Goal: Communication & Community: Ask a question

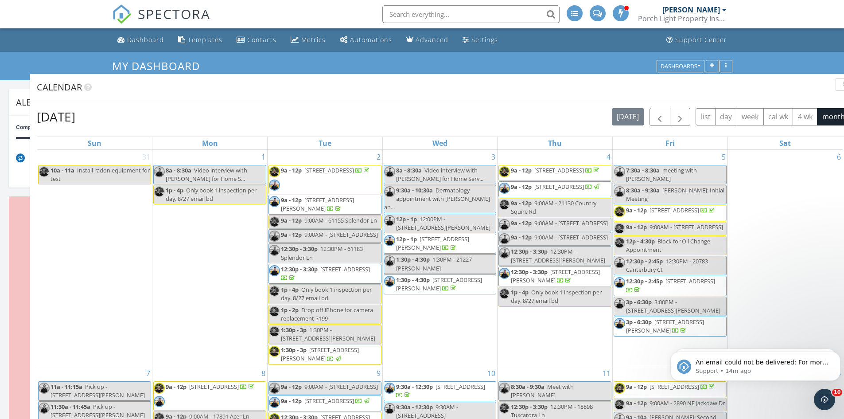
drag, startPoint x: 808, startPoint y: 206, endPoint x: 830, endPoint y: 85, distance: 122.4
click at [830, 84] on div "Calendar" at bounding box center [436, 87] width 799 height 13
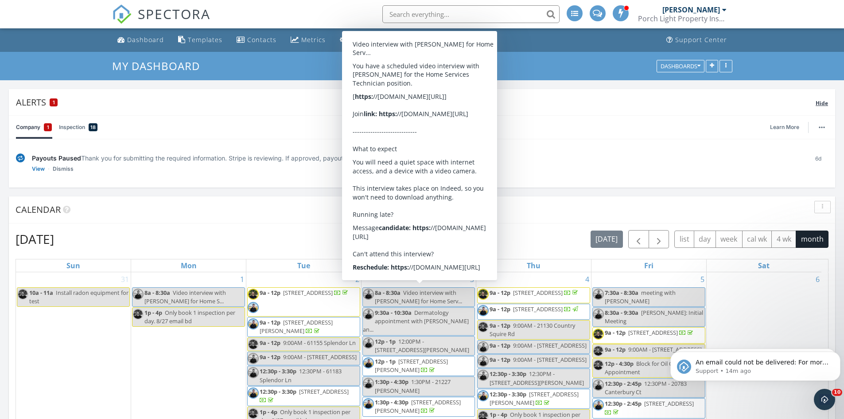
click at [771, 101] on div "Alerts 1" at bounding box center [415, 102] width 799 height 12
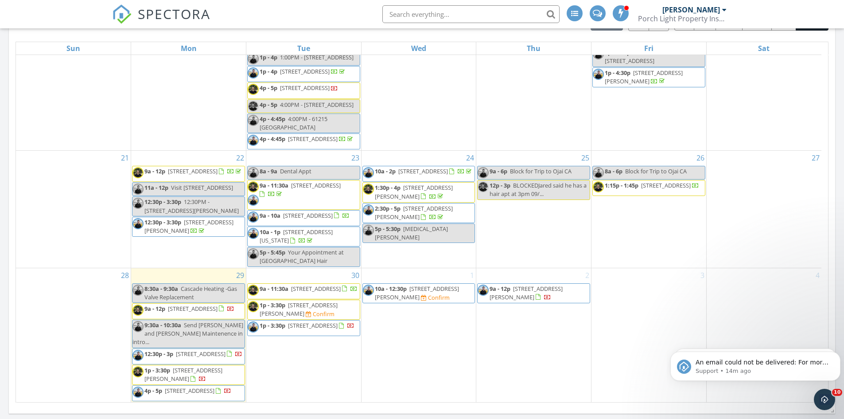
scroll to position [602, 0]
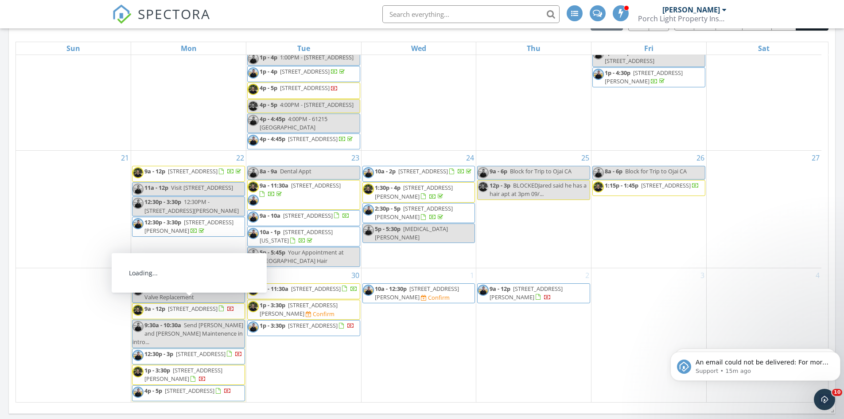
click at [209, 306] on span "2377 N Main St, Prineville 97754" at bounding box center [193, 308] width 50 height 8
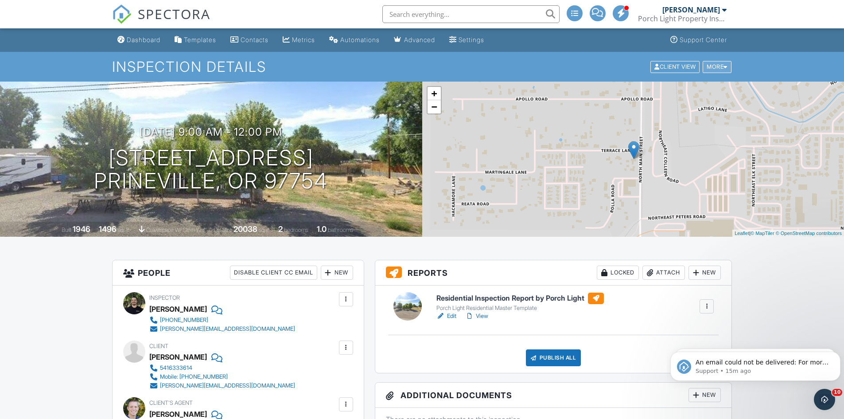
click at [722, 68] on div "More" at bounding box center [716, 67] width 29 height 12
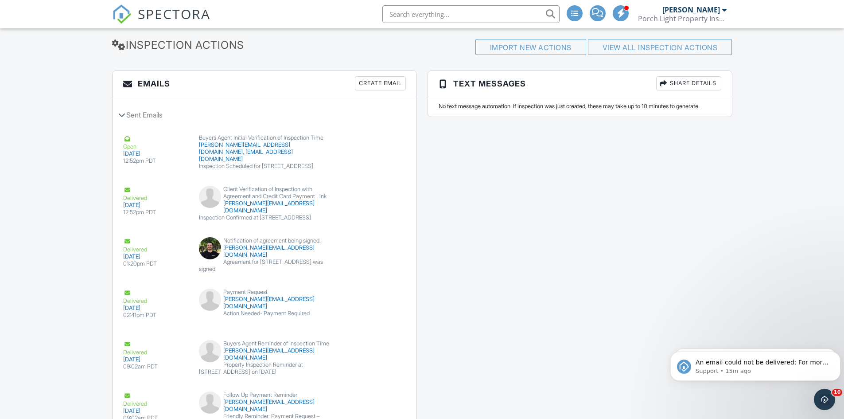
scroll to position [930, 0]
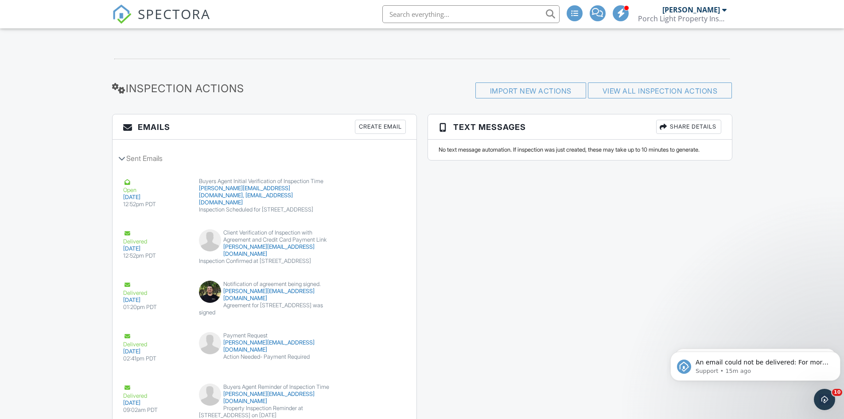
click at [384, 128] on div "Create Email" at bounding box center [380, 127] width 51 height 14
click at [384, 362] on button "Resend" at bounding box center [379, 359] width 39 height 17
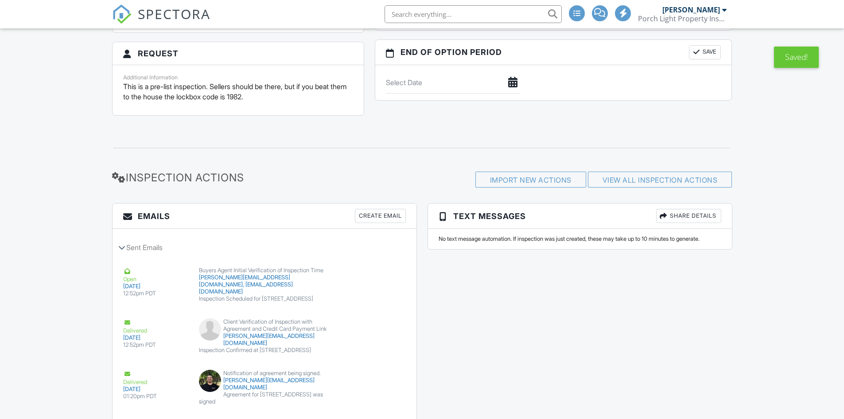
scroll to position [841, 0]
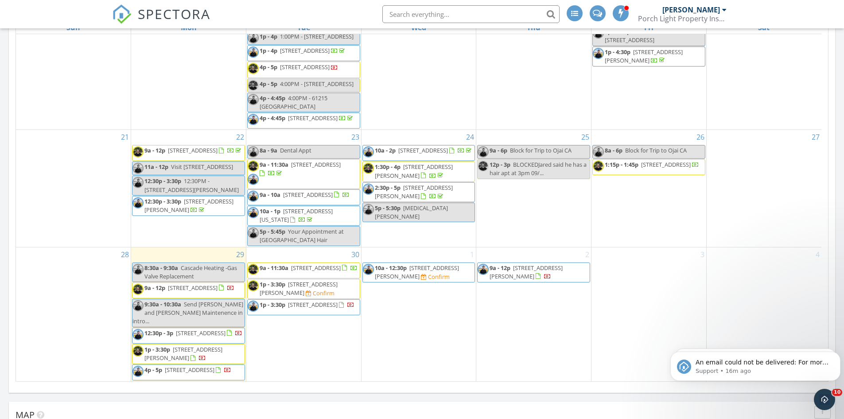
scroll to position [261, 0]
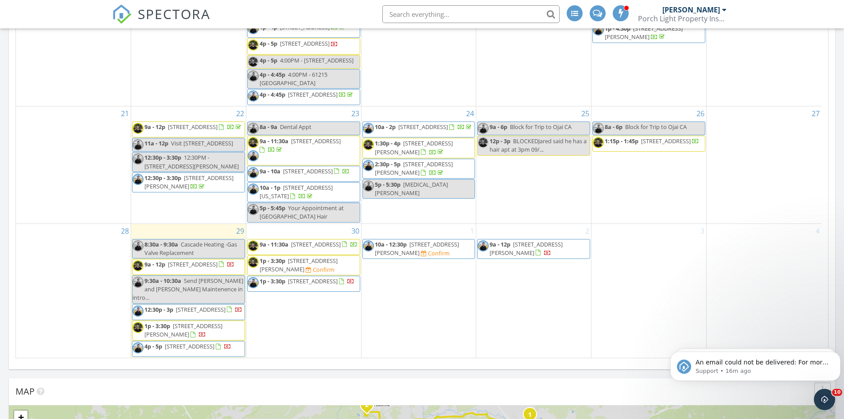
click at [234, 327] on span "1p - 3:30p 6649 NW 30th St, Redmond 97756" at bounding box center [188, 330] width 112 height 17
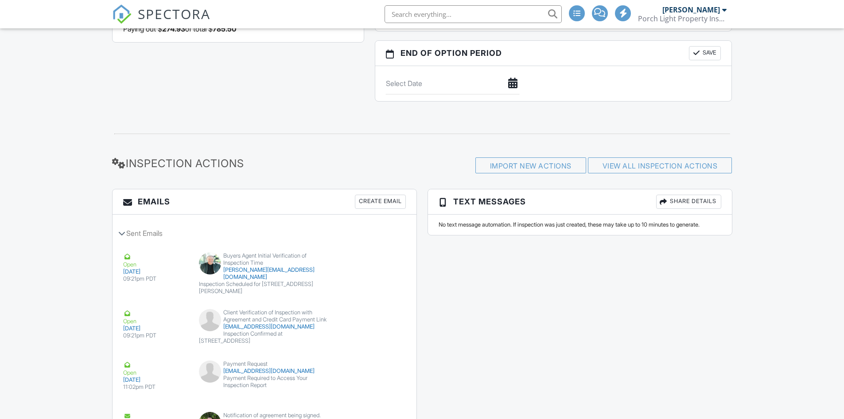
scroll to position [974, 0]
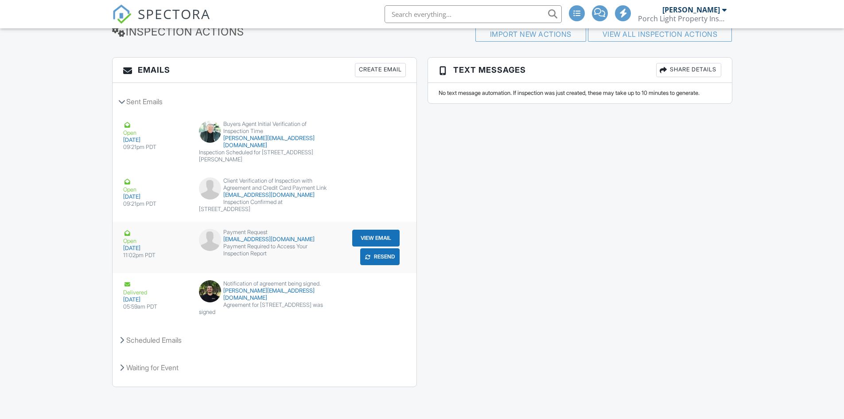
click at [387, 265] on button "Resend" at bounding box center [379, 256] width 39 height 17
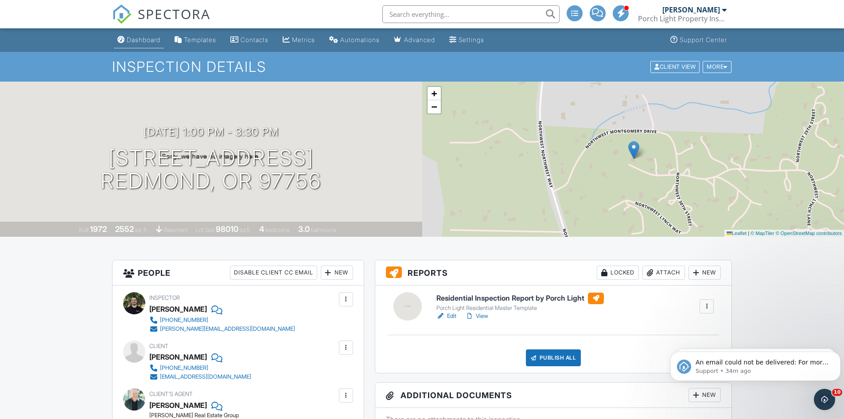
click at [140, 45] on link "Dashboard" at bounding box center [139, 40] width 50 height 16
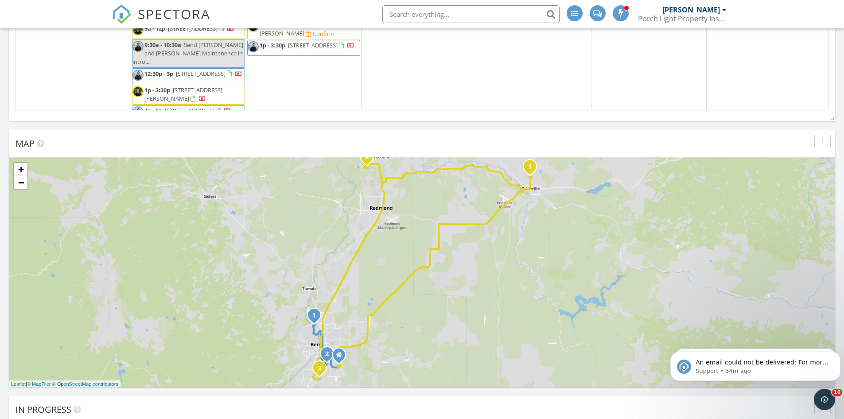
scroll to position [558, 0]
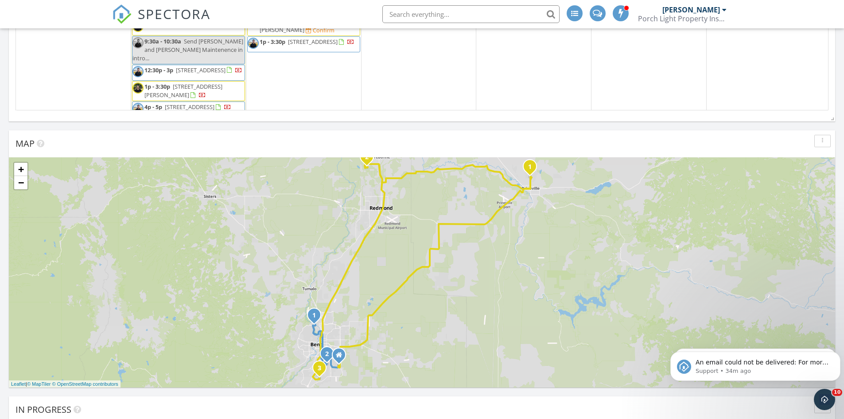
click at [554, 17] on span "3022 NW Tharp Ave, Bend 97703" at bounding box center [525, 9] width 73 height 16
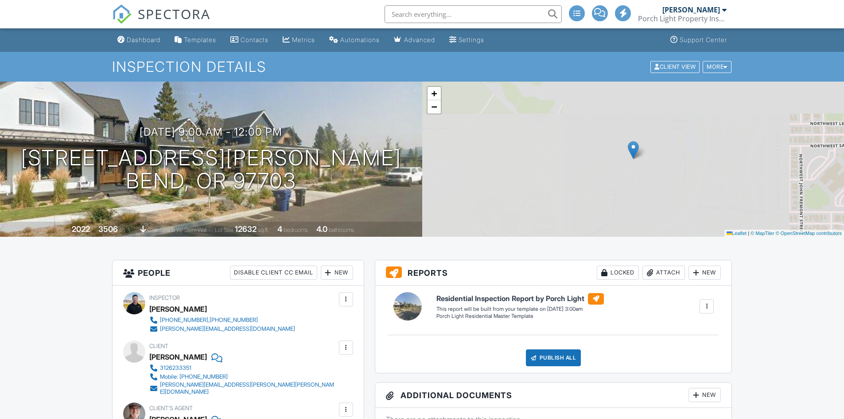
click at [725, 70] on div at bounding box center [725, 67] width 4 height 6
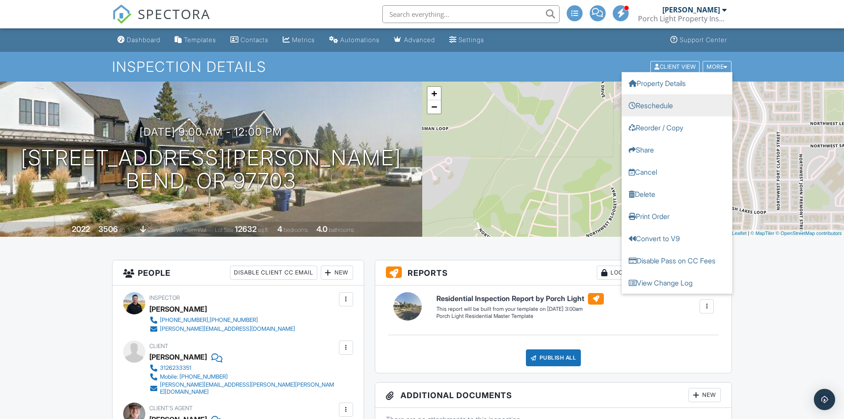
click at [667, 102] on link "Reschedule" at bounding box center [676, 105] width 111 height 22
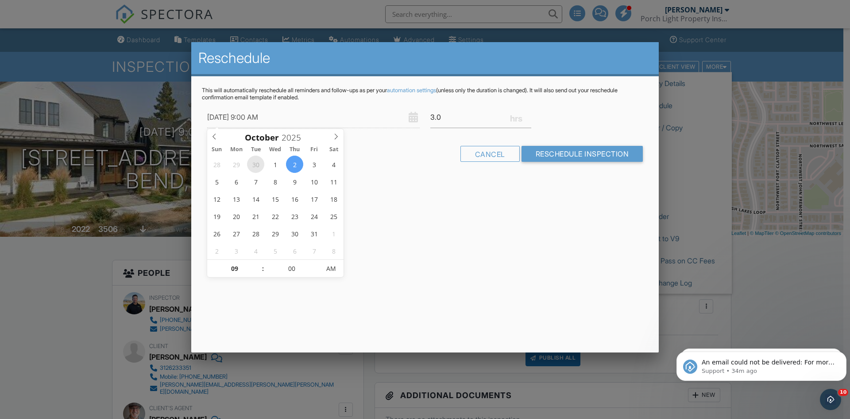
type input "[DATE] 9:00 AM"
click at [472, 120] on input "3.0" at bounding box center [480, 117] width 101 height 22
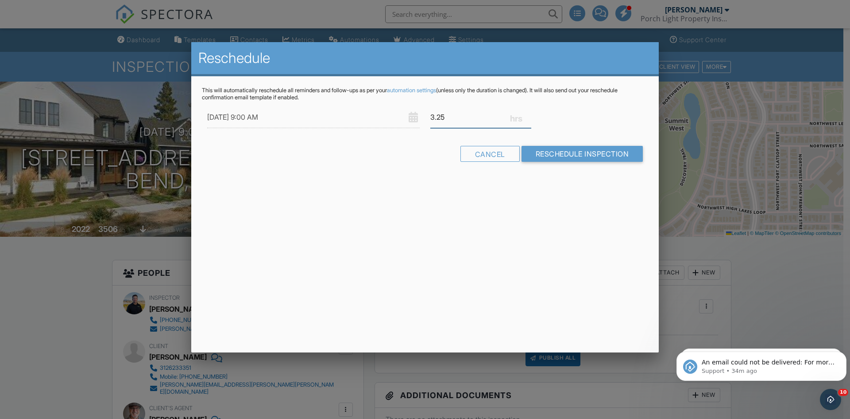
click at [529, 114] on input "3.25" at bounding box center [480, 117] width 101 height 22
click at [529, 114] on input "3.5" at bounding box center [480, 117] width 101 height 22
click at [529, 114] on input "3.75" at bounding box center [480, 117] width 101 height 22
type input "3.5"
click at [527, 120] on input "3.5" at bounding box center [480, 117] width 101 height 22
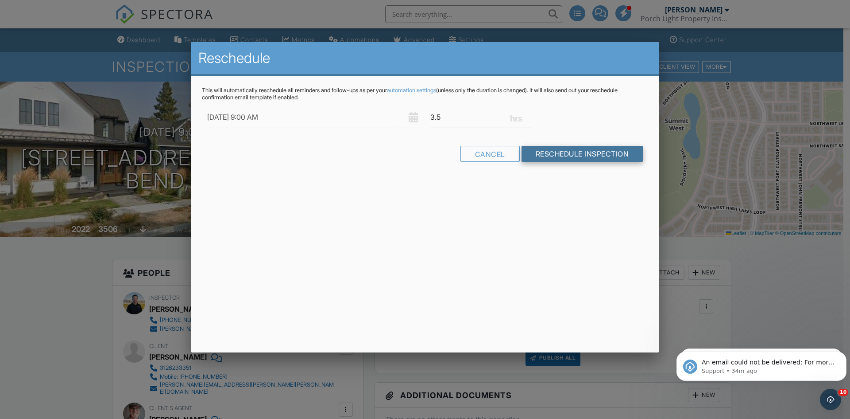
click at [589, 154] on input "Reschedule Inspection" at bounding box center [583, 154] width 122 height 16
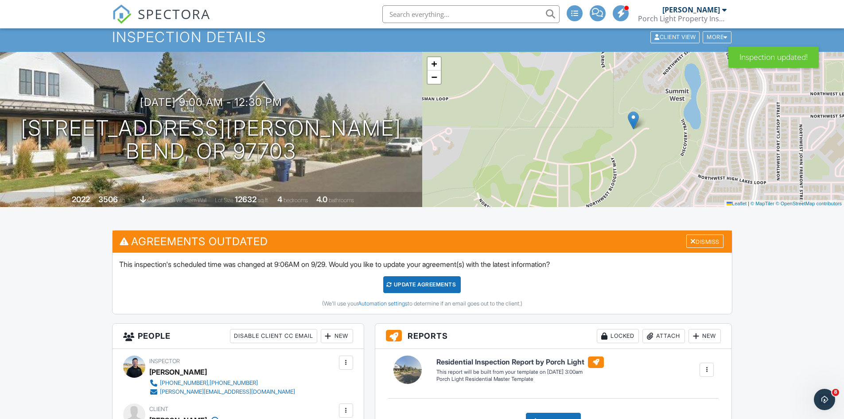
scroll to position [44, 0]
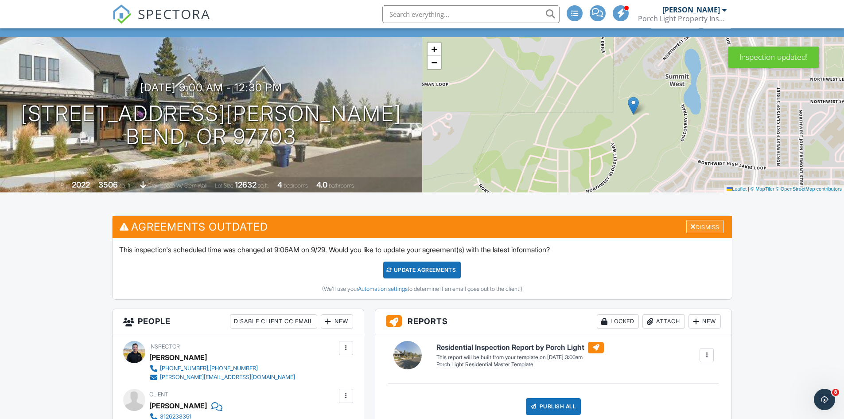
click at [692, 226] on div at bounding box center [693, 226] width 6 height 7
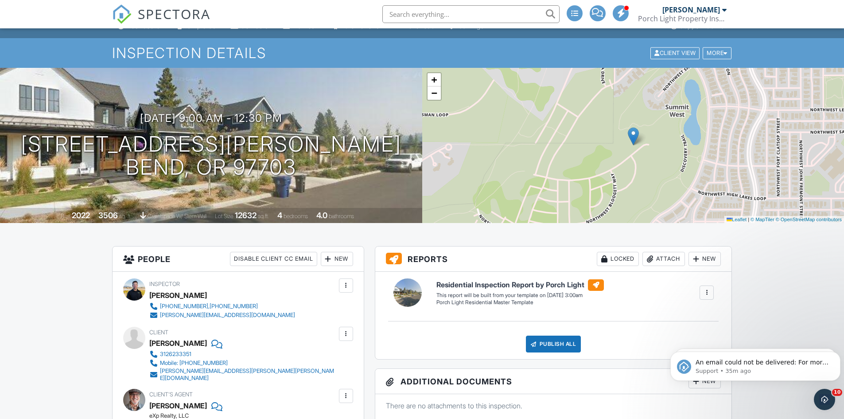
scroll to position [0, 0]
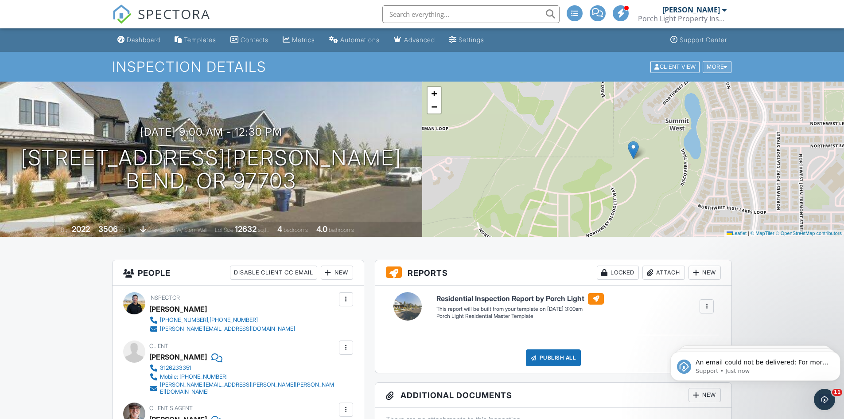
click at [726, 69] on div at bounding box center [725, 67] width 4 height 6
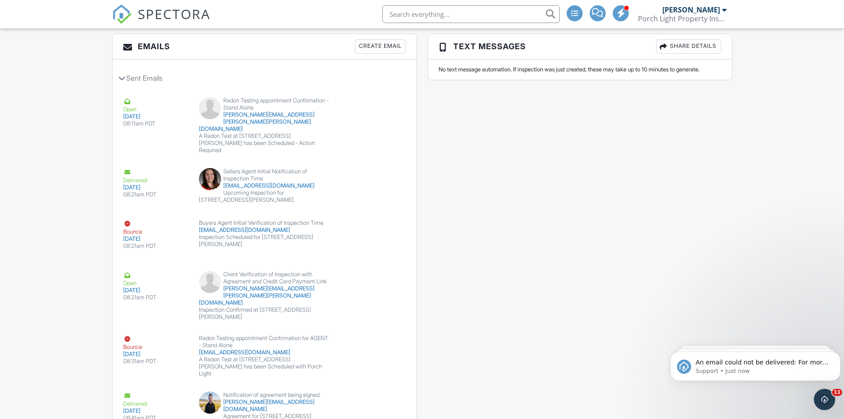
scroll to position [1220, 0]
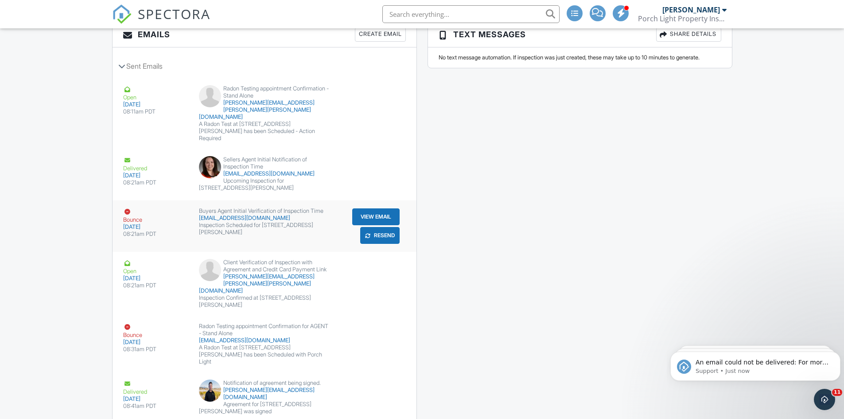
click at [257, 214] on div "[EMAIL_ADDRESS][DOMAIN_NAME]" at bounding box center [264, 217] width 131 height 7
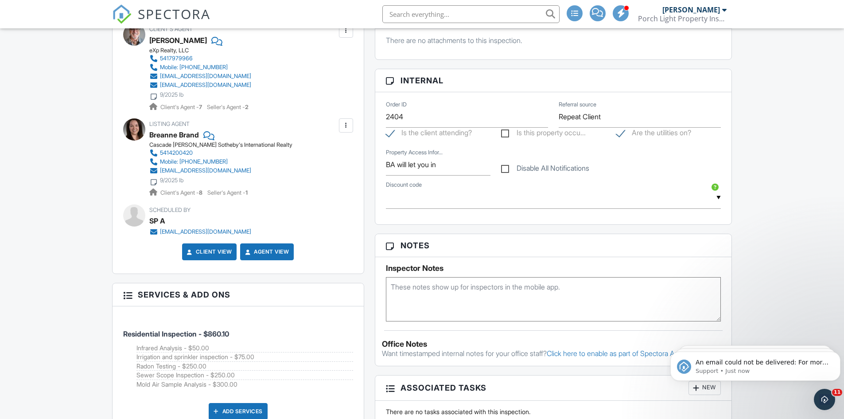
scroll to position [290, 0]
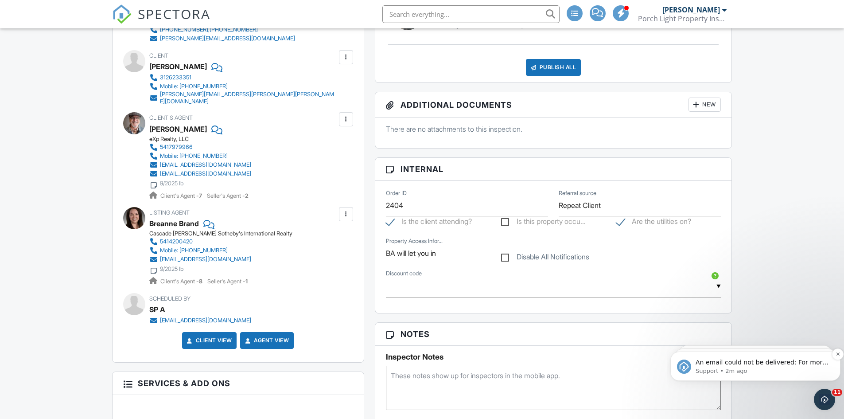
click at [748, 365] on span "An email could not be delivered: For more information, view Why emails don't ge…" at bounding box center [761, 370] width 133 height 25
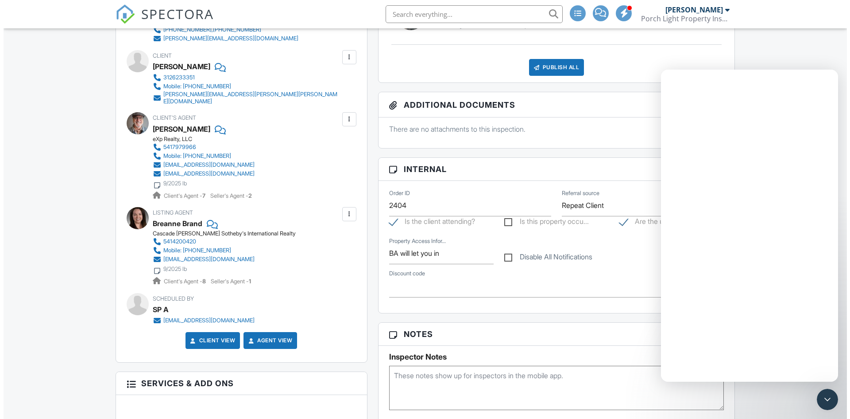
scroll to position [0, 0]
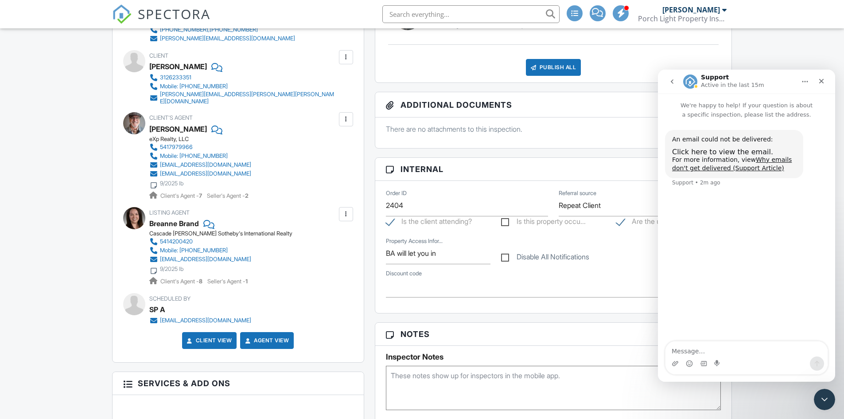
click at [345, 115] on div at bounding box center [345, 119] width 9 height 9
click at [330, 137] on li "Edit" at bounding box center [324, 146] width 45 height 22
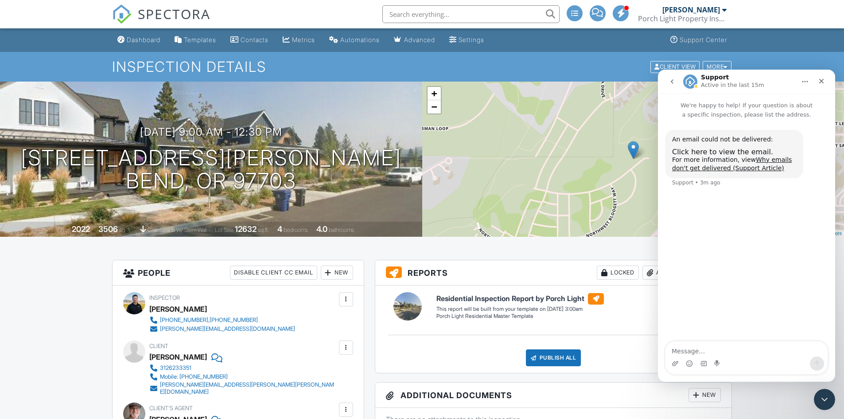
click at [707, 350] on textarea "Message…" at bounding box center [746, 348] width 162 height 15
type textarea "I"
type textarea "how do i send a confirmation email about a reschedule of an appointment?"
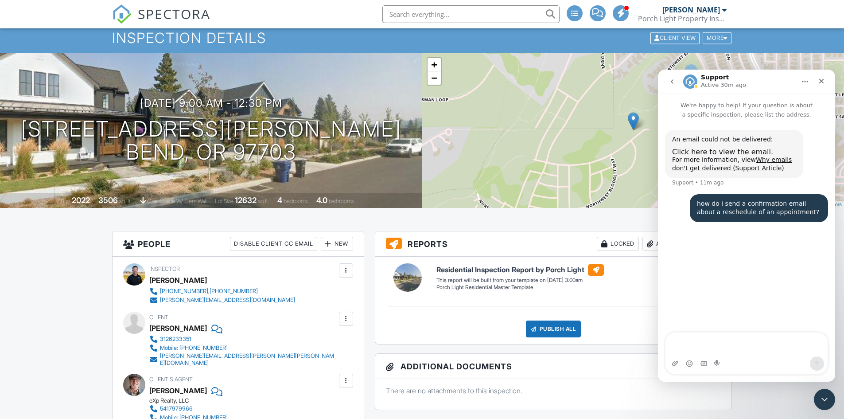
scroll to position [44, 0]
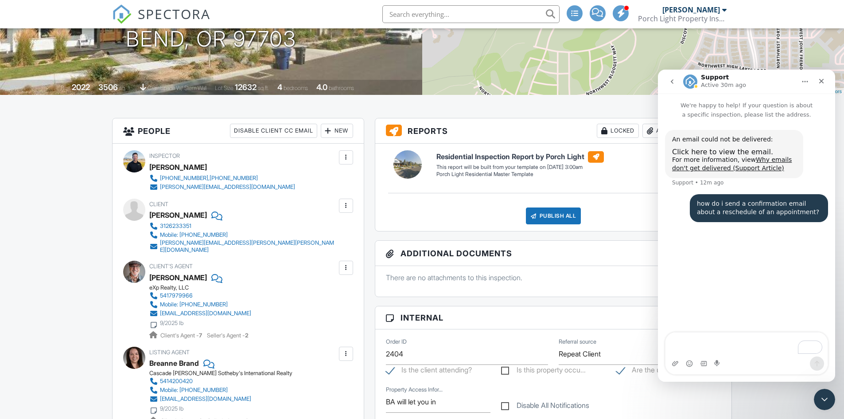
scroll to position [89, 0]
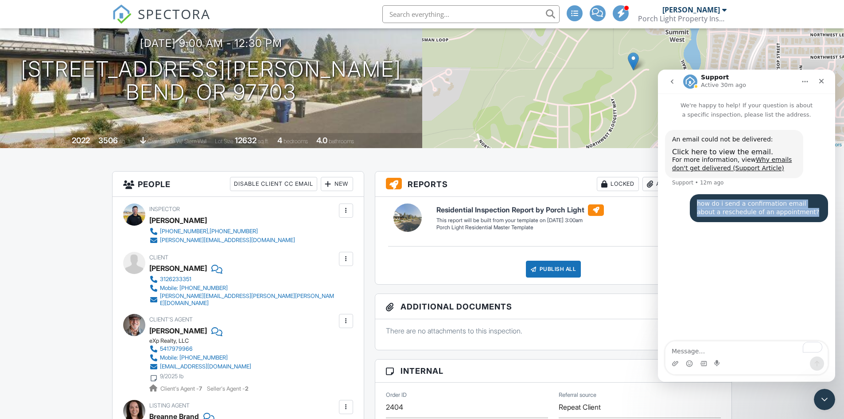
drag, startPoint x: 793, startPoint y: 212, endPoint x: 697, endPoint y: 205, distance: 96.8
click at [697, 205] on div "how do i send a confirmation email about a reschedule of an appointment?" at bounding box center [759, 207] width 124 height 17
copy div "how do i send a confirmation email about a reschedule of an appointment?"
click at [672, 80] on icon "go back" at bounding box center [671, 81] width 7 height 7
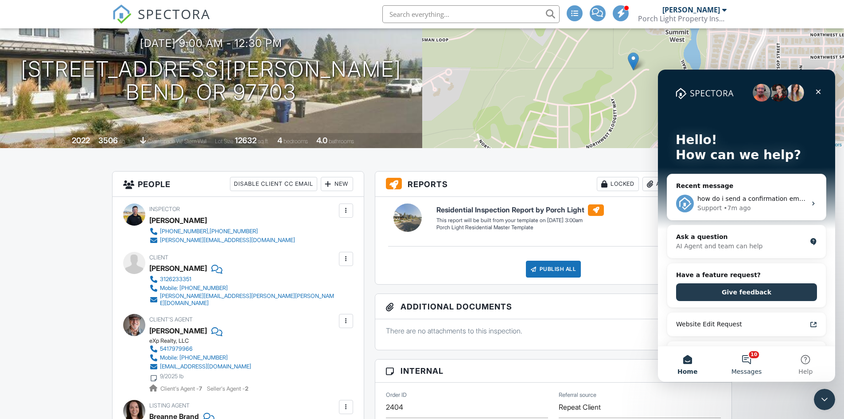
click at [740, 362] on button "10 Messages" at bounding box center [746, 363] width 59 height 35
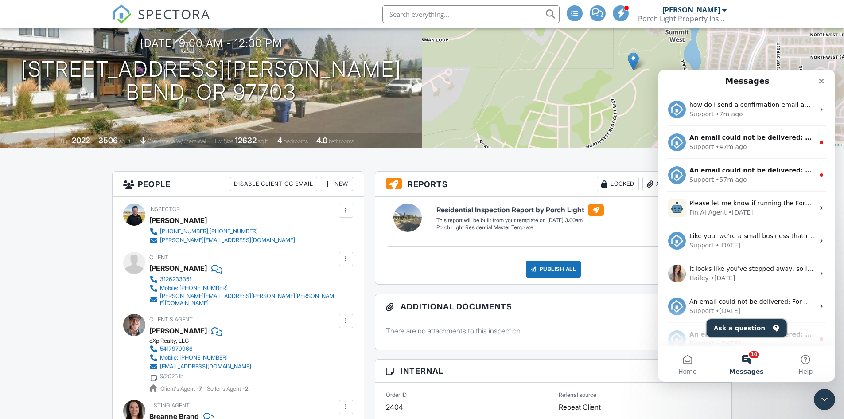
click at [741, 331] on button "Ask a question" at bounding box center [746, 328] width 80 height 18
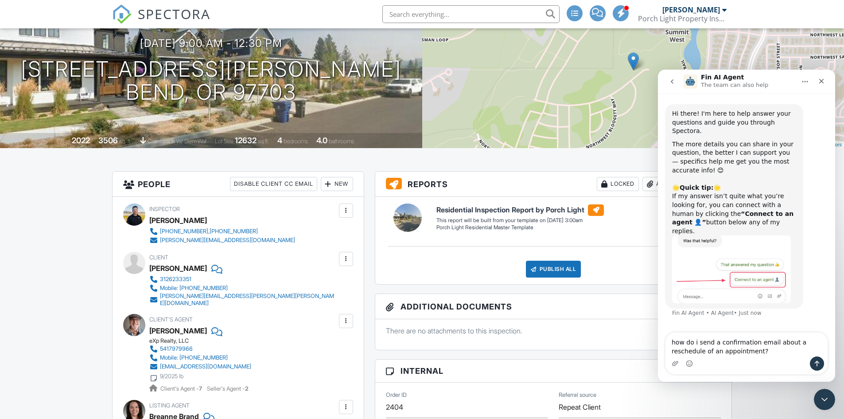
type textarea "how do i send a confirmation email about a reschedule of an appointment?"
click at [818, 366] on icon "Send a message…" at bounding box center [816, 363] width 7 height 7
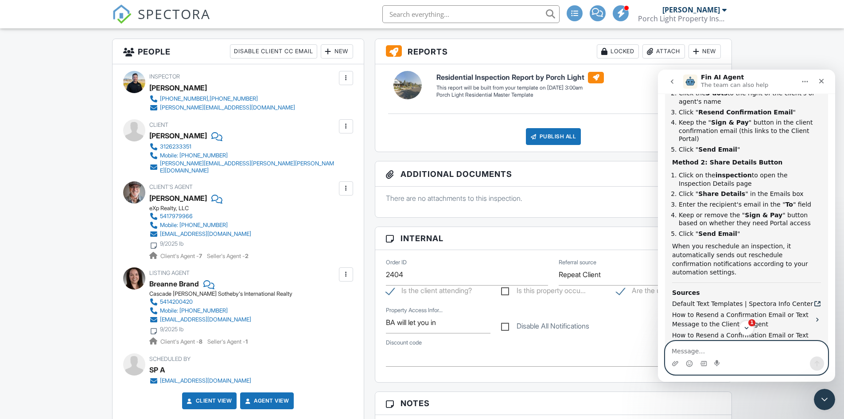
scroll to position [221, 0]
click at [342, 183] on div at bounding box center [345, 187] width 9 height 9
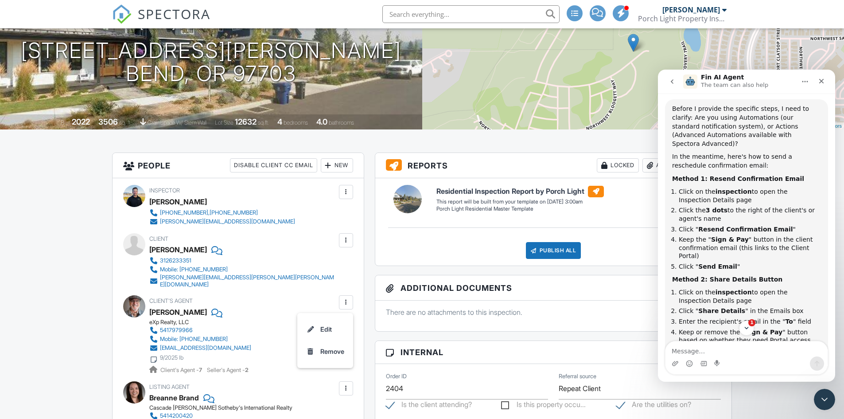
scroll to position [133, 0]
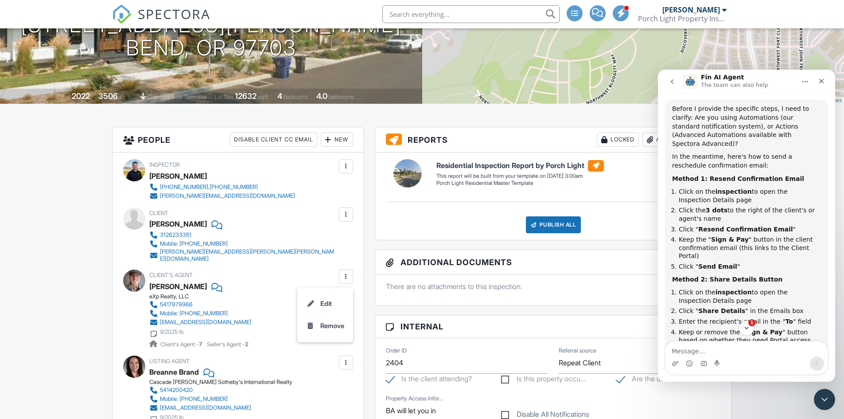
click at [349, 272] on div at bounding box center [345, 276] width 9 height 9
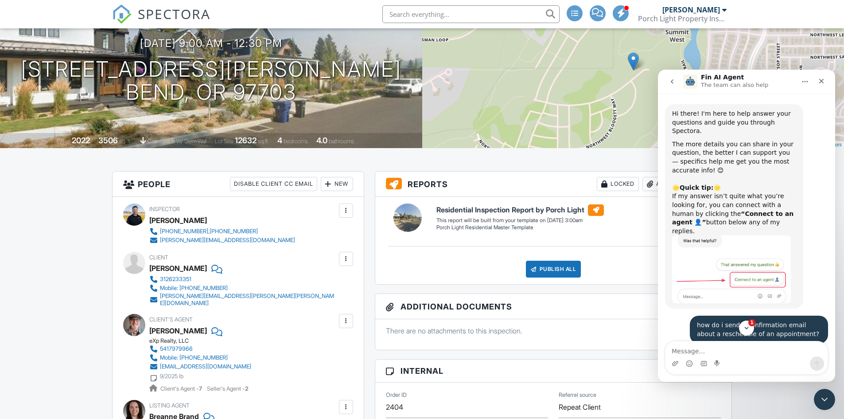
scroll to position [89, 0]
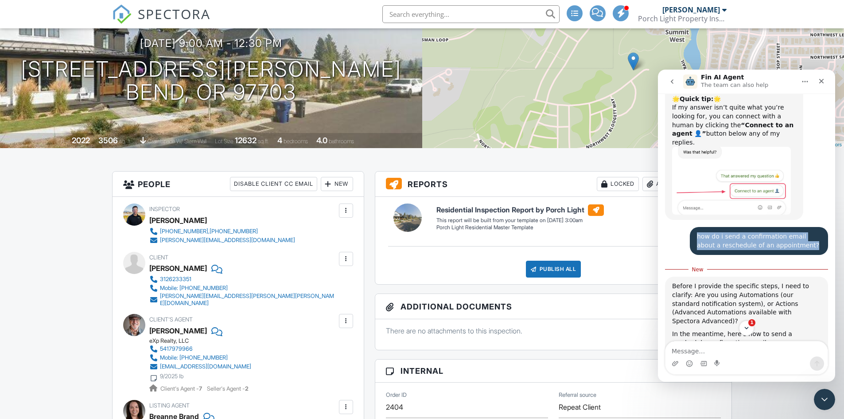
drag, startPoint x: 790, startPoint y: 229, endPoint x: 694, endPoint y: 218, distance: 97.1
click at [697, 232] on div "how do i send a confirmation email about a reschedule of an appointment?" at bounding box center [759, 240] width 124 height 17
copy div "how do i send a confirmation email about a reschedule of an appointment?"
click at [668, 83] on icon "go back" at bounding box center [671, 81] width 7 height 7
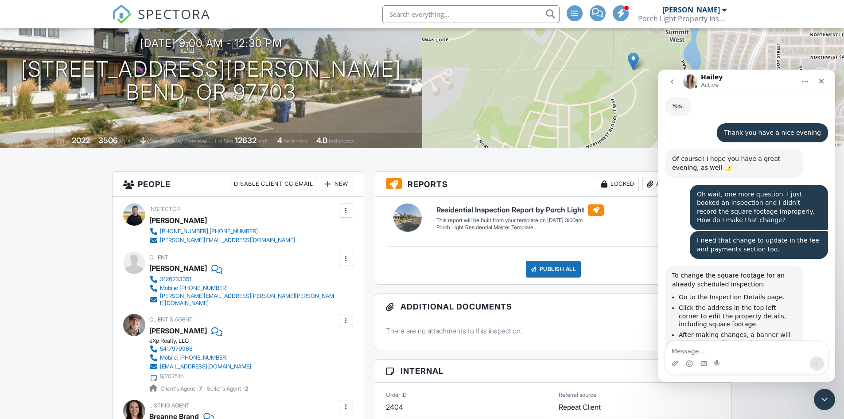
scroll to position [3100, 0]
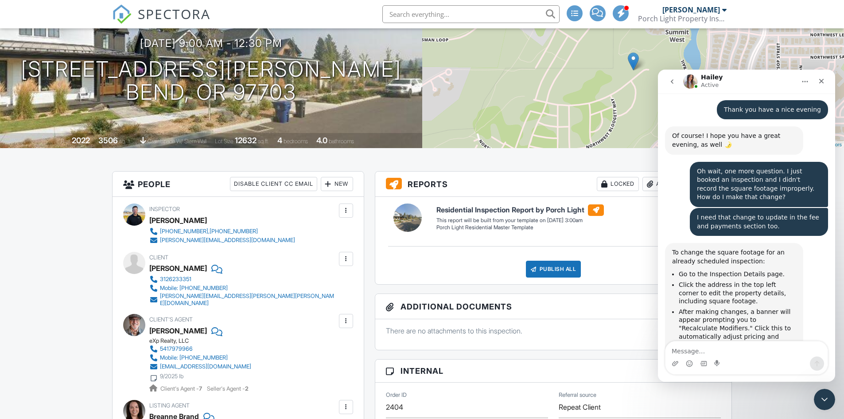
click at [686, 349] on textarea "Message…" at bounding box center [746, 348] width 162 height 15
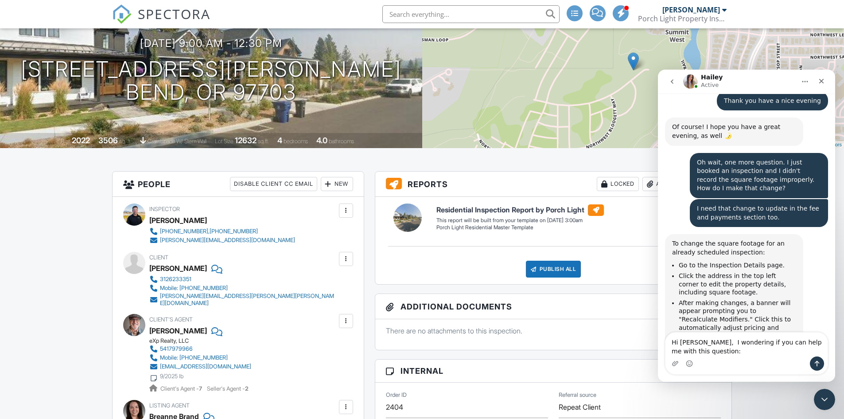
type textarea "Hi Hailey, I wondering if you can help me with this question: how do i send a c…"
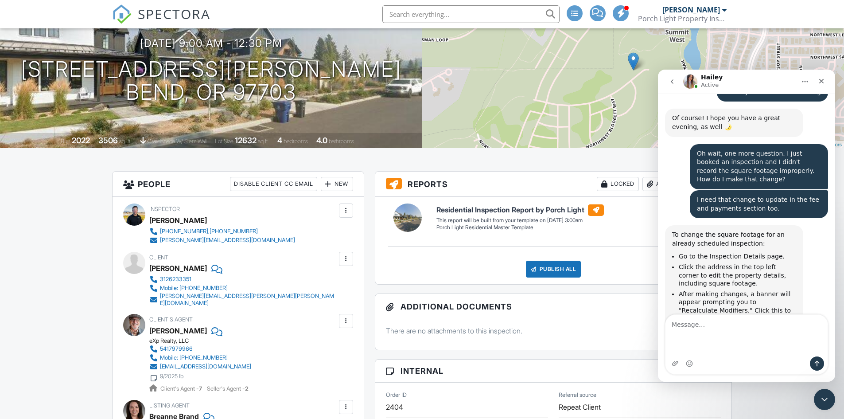
scroll to position [3164, 0]
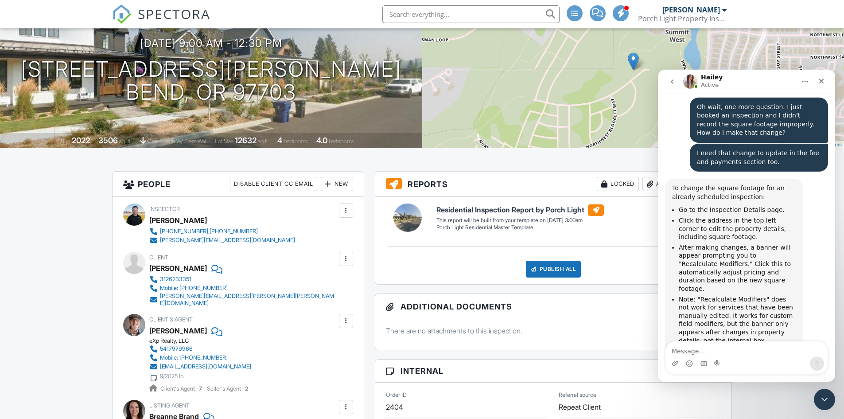
click at [672, 81] on icon "go back" at bounding box center [671, 81] width 7 height 7
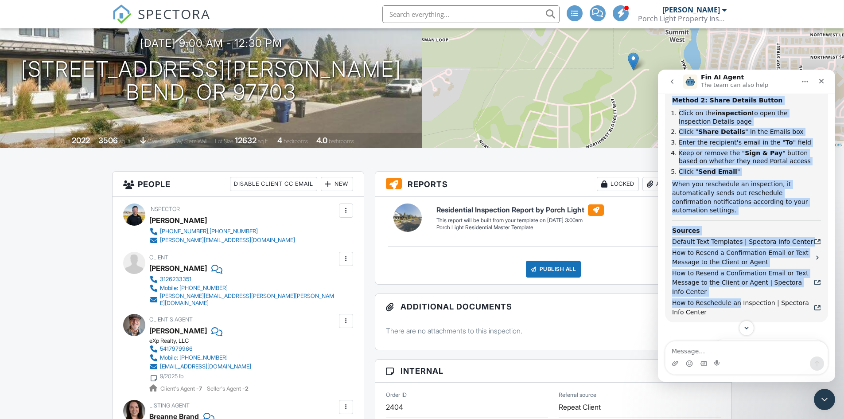
scroll to position [430, 0]
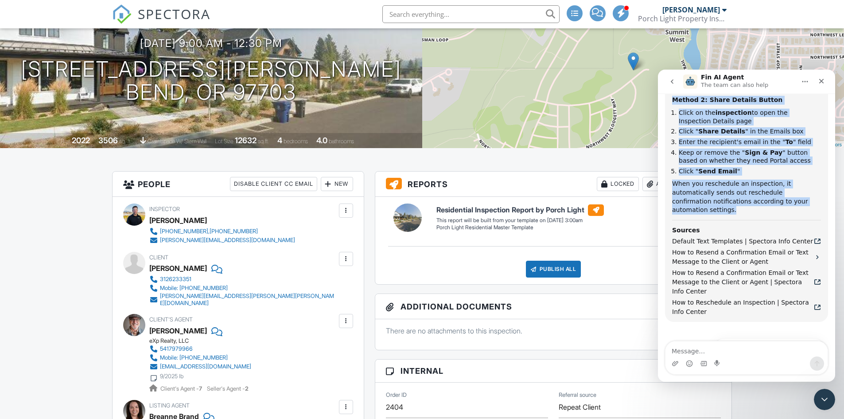
drag, startPoint x: 673, startPoint y: 135, endPoint x: 783, endPoint y: 168, distance: 114.7
click at [783, 168] on div "Before I provide the specific steps, I need to clarify: Are you using Automatio…" at bounding box center [746, 69] width 149 height 289
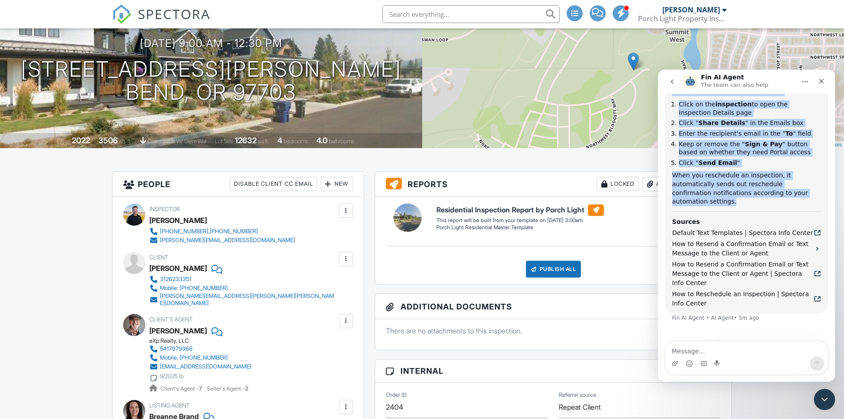
scroll to position [439, 0]
copy div "Before I provide the specific steps, I need to clarify: Are you using Automatio…"
click at [672, 85] on icon "go back" at bounding box center [671, 81] width 7 height 7
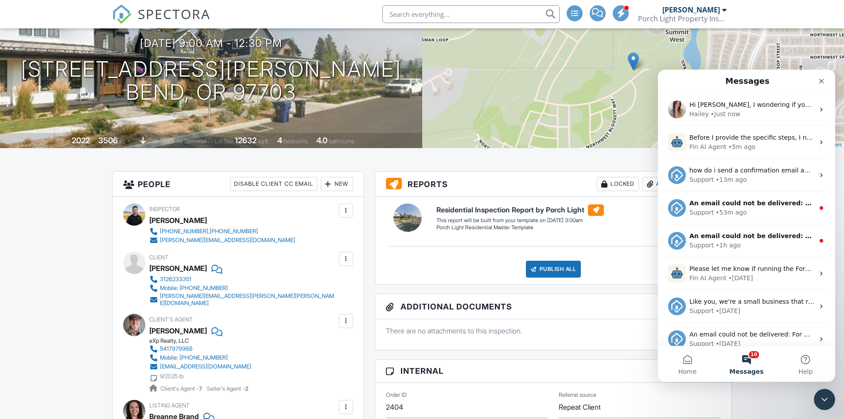
scroll to position [0, 0]
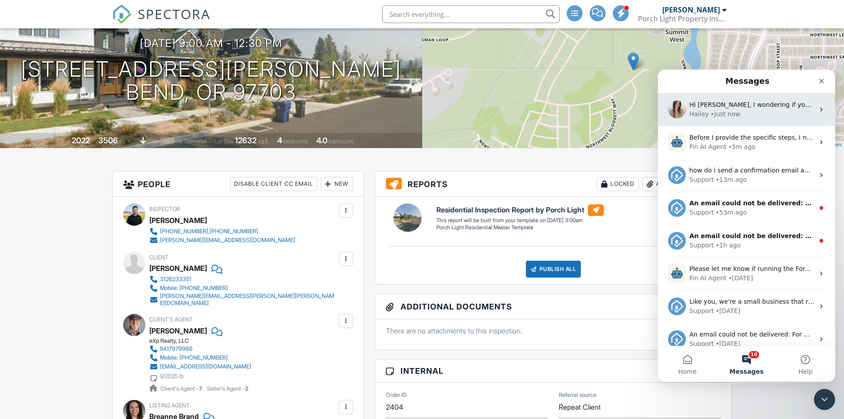
click at [735, 121] on div "Hi Hailey, I wondering if you can help me with this question: how do i send a c…" at bounding box center [746, 109] width 177 height 33
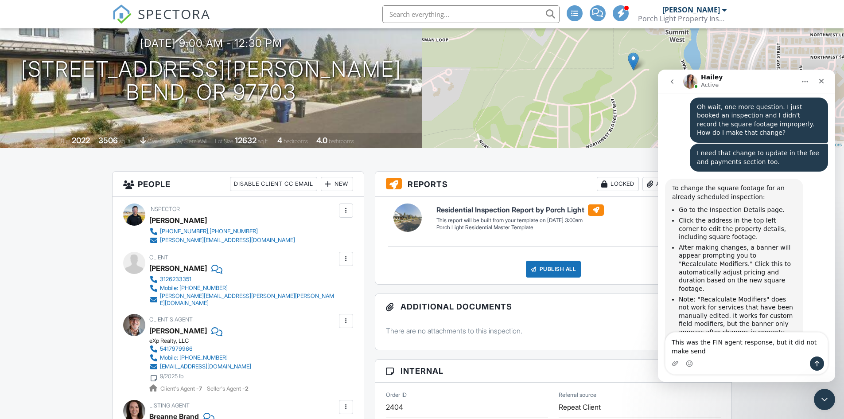
scroll to position [3173, 0]
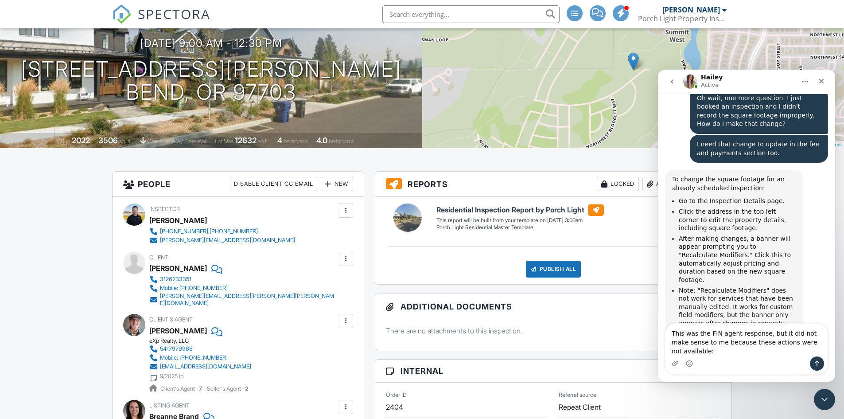
type textarea "This was the FIN agent response, but it did not make sense to me because these …"
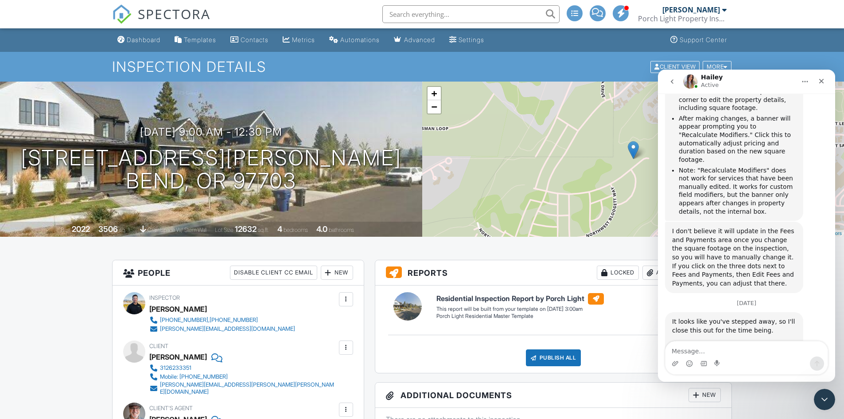
scroll to position [3267, 0]
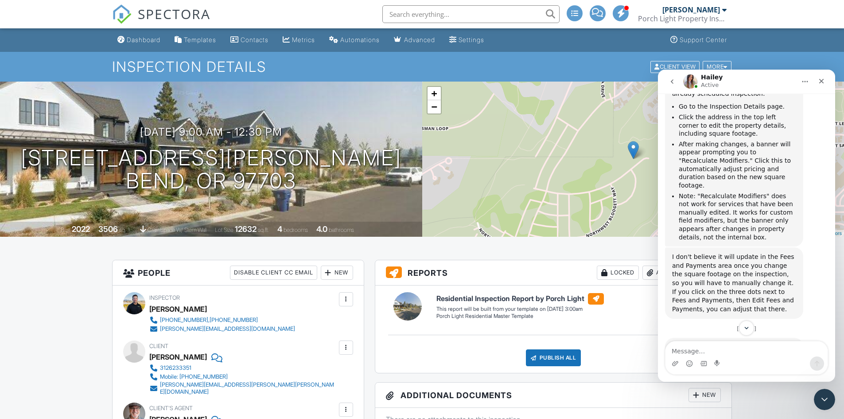
click at [141, 47] on link "Dashboard" at bounding box center [139, 40] width 50 height 16
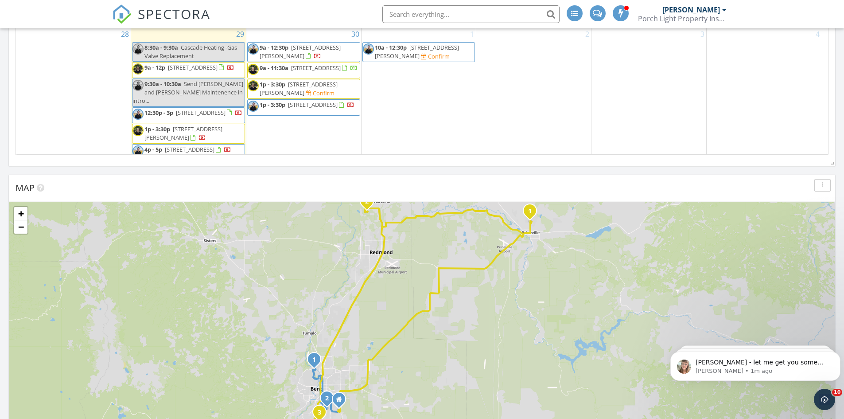
scroll to position [602, 0]
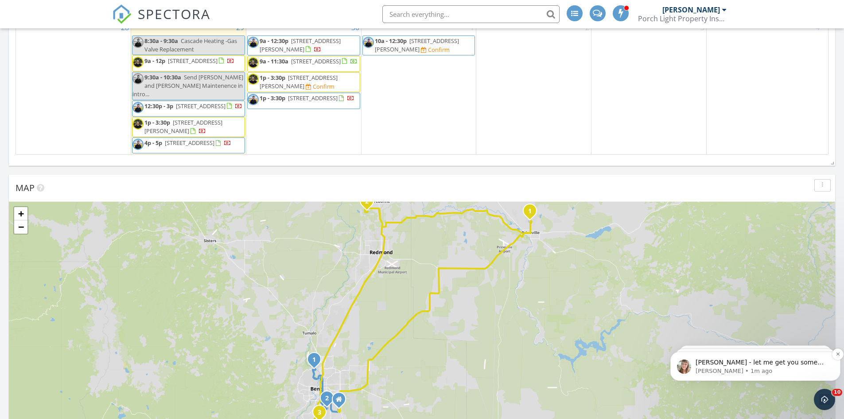
click at [764, 363] on span "Hey, John - let me get you some information on this!" at bounding box center [759, 366] width 128 height 16
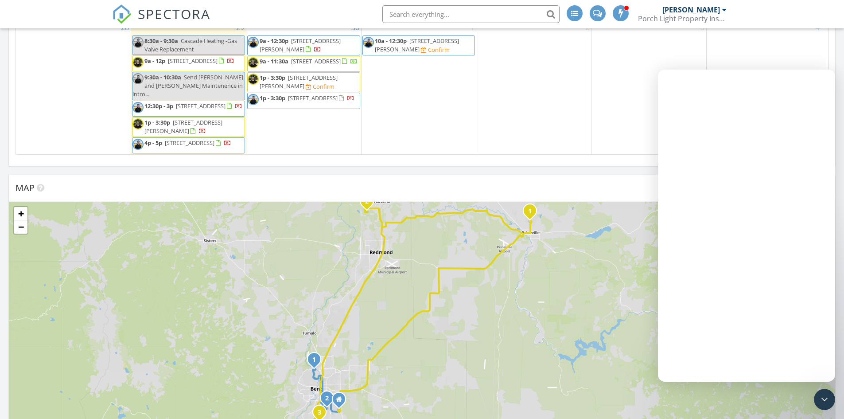
scroll to position [0, 0]
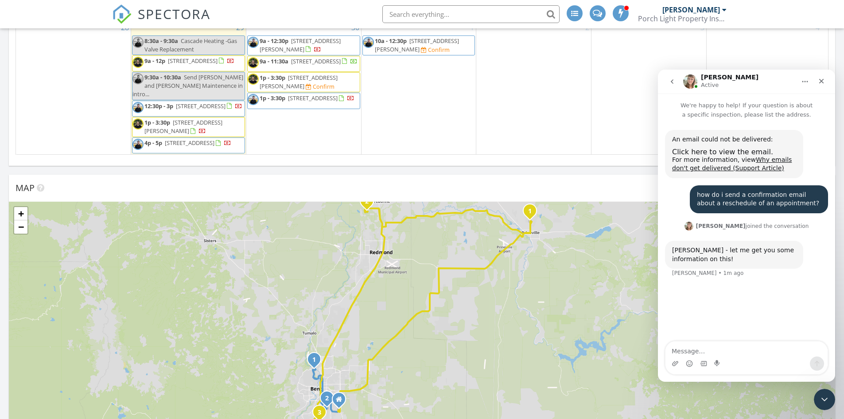
click at [722, 349] on textarea "Message…" at bounding box center [746, 348] width 162 height 15
drag, startPoint x: 679, startPoint y: 334, endPoint x: 665, endPoint y: 332, distance: 14.3
click at [665, 332] on textarea "ok. Thanks. I sent the message to Hailey as well, so should I wave her off and …" at bounding box center [746, 339] width 162 height 33
type textarea "Hi Chelsey Thanks. I sent the message to Hailey as well, so should I wave her o…"
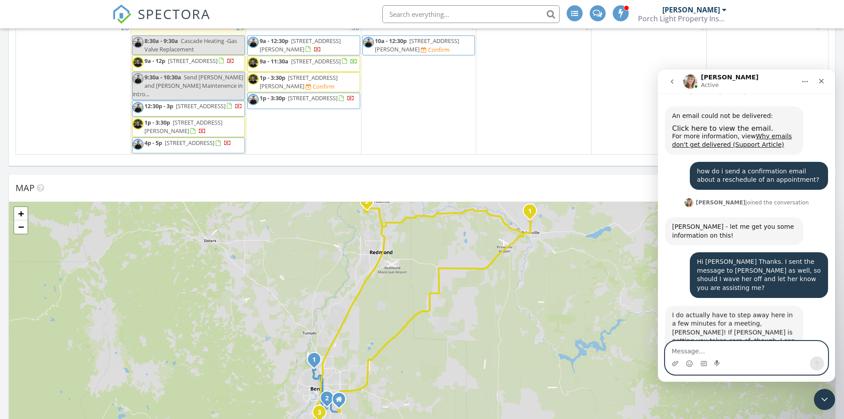
scroll to position [51, 0]
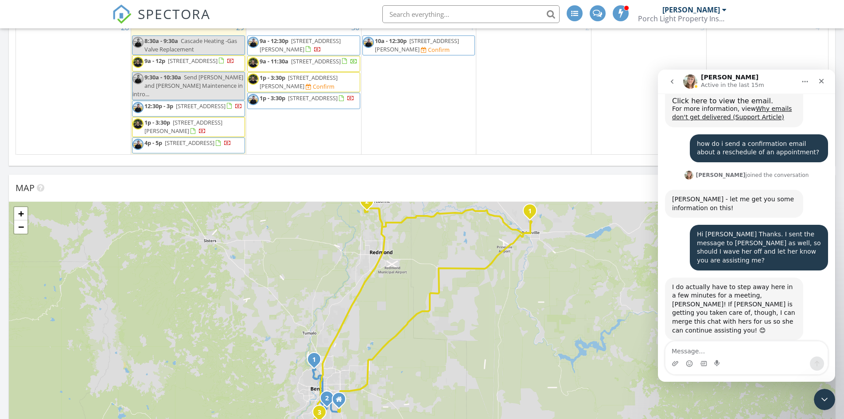
click at [671, 80] on icon "go back" at bounding box center [671, 81] width 7 height 7
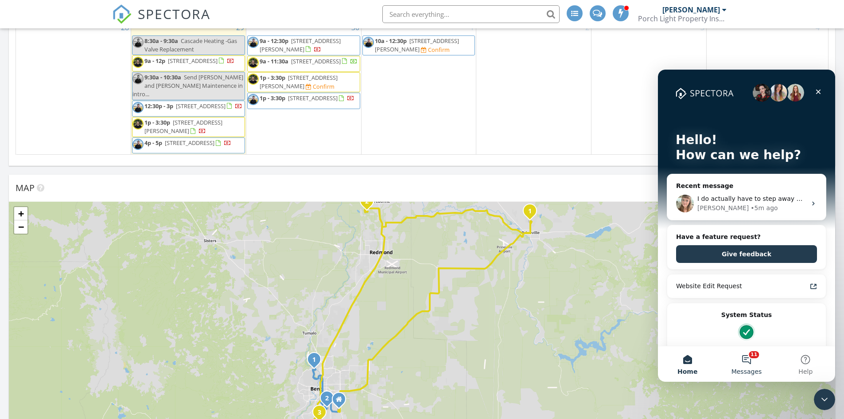
click at [749, 366] on button "11 Messages" at bounding box center [746, 363] width 59 height 35
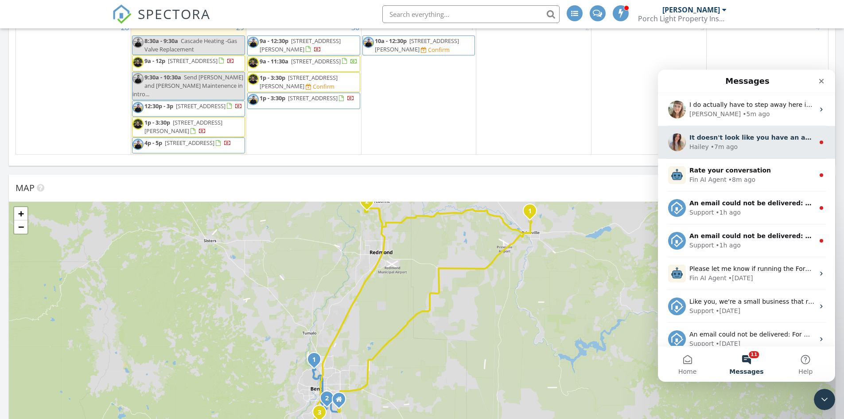
click at [736, 147] on div "Hailey • 7m ago" at bounding box center [751, 146] width 125 height 9
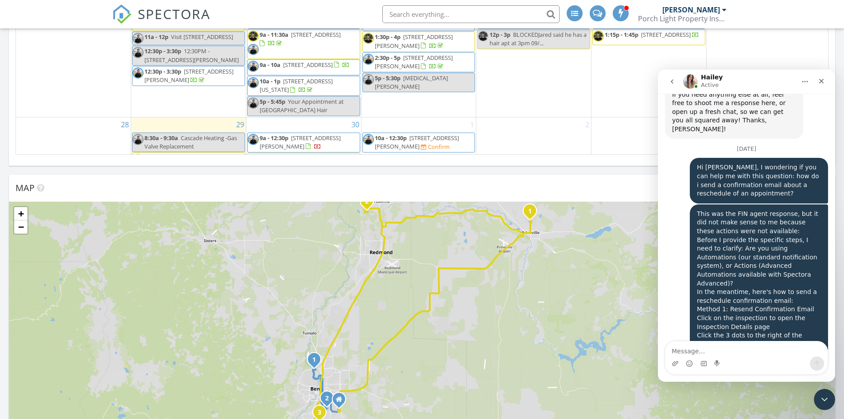
scroll to position [602, 0]
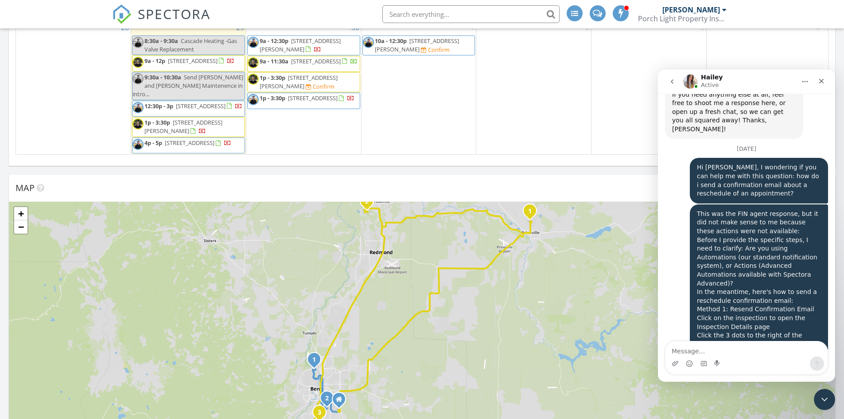
click at [714, 350] on textarea "Message…" at bounding box center [746, 348] width 162 height 15
type textarea "3022 NW Tharp Ave"
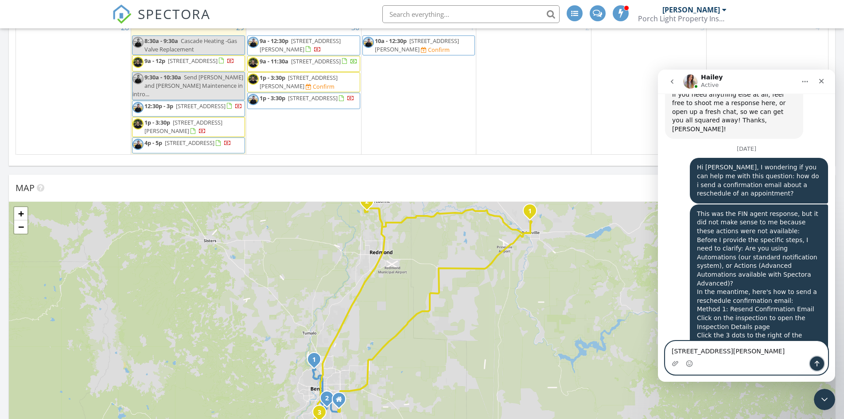
click at [822, 365] on button "Send a message…" at bounding box center [817, 363] width 14 height 14
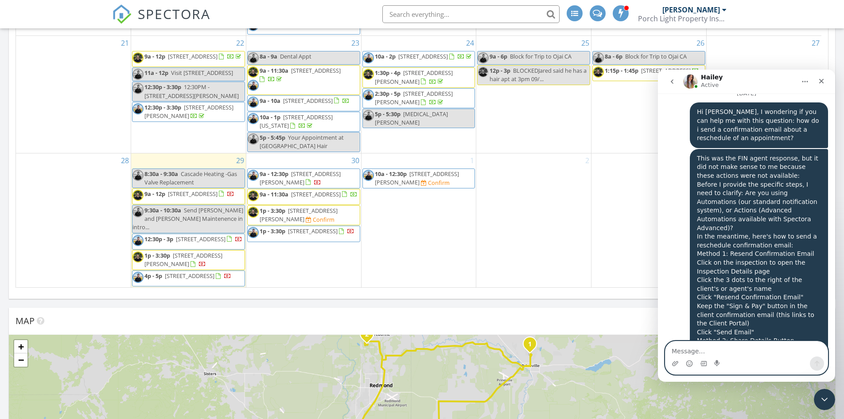
scroll to position [376, 0]
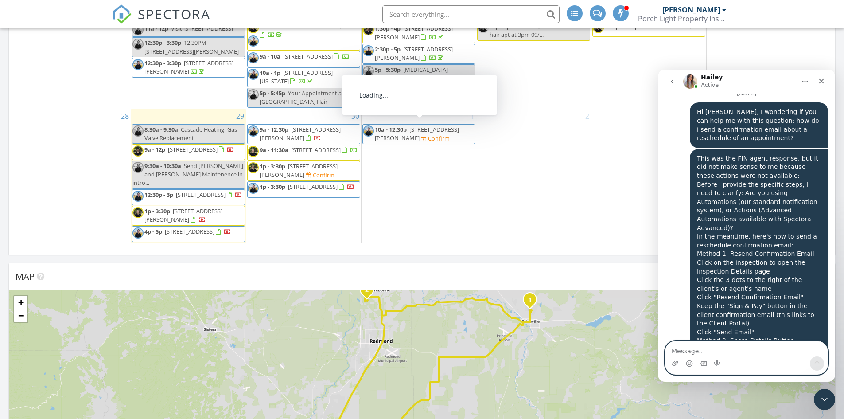
click at [443, 132] on span "10a - 12:30p 23080 Chisholm Trail, Bend 97702 Confirm" at bounding box center [419, 133] width 112 height 17
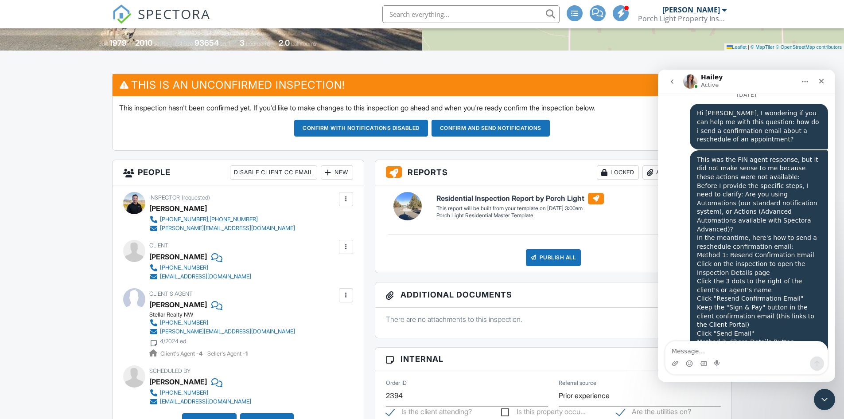
scroll to position [177, 0]
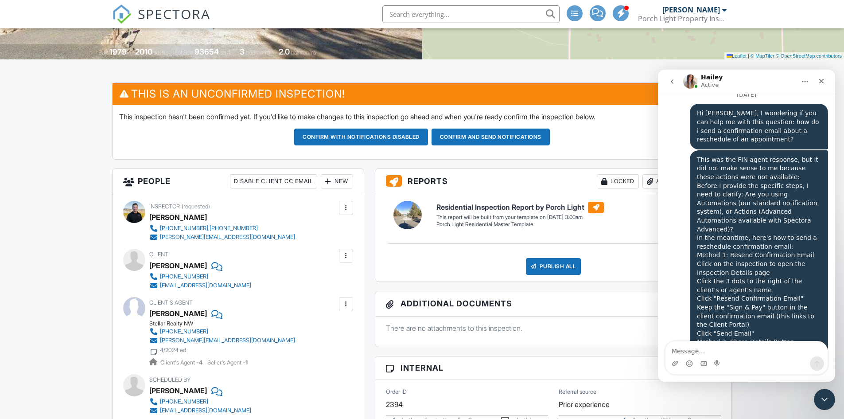
click at [703, 353] on textarea "Message…" at bounding box center [746, 348] width 162 height 15
type textarea "watching now"
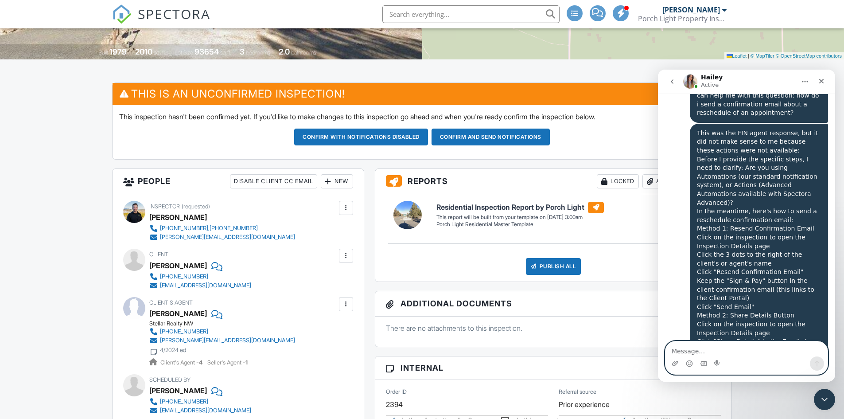
click at [717, 354] on textarea "Message…" at bounding box center [746, 348] width 162 height 15
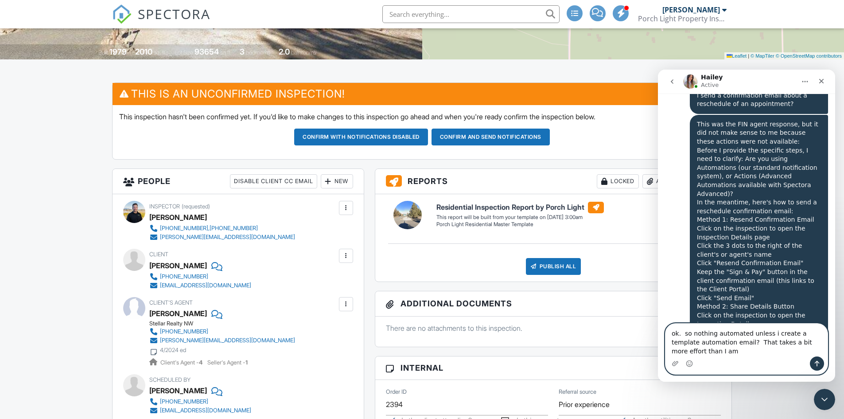
scroll to position [3640, 0]
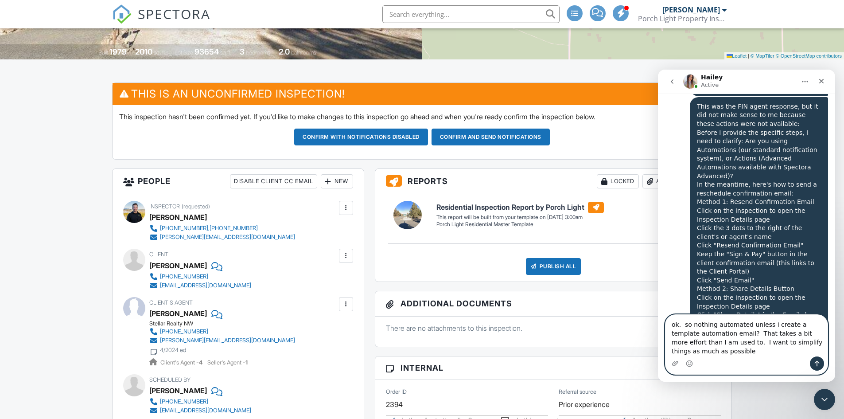
type textarea "ok. so nothing automated unless i create a template automation email? That take…"
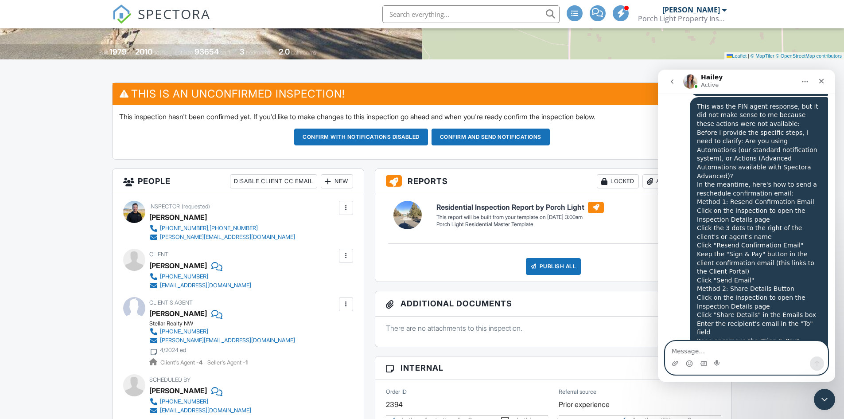
scroll to position [3669, 0]
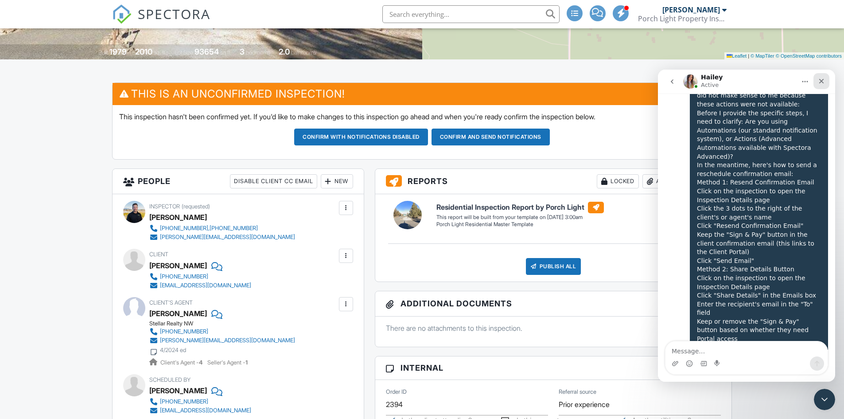
click at [822, 78] on icon "Close" at bounding box center [821, 81] width 7 height 7
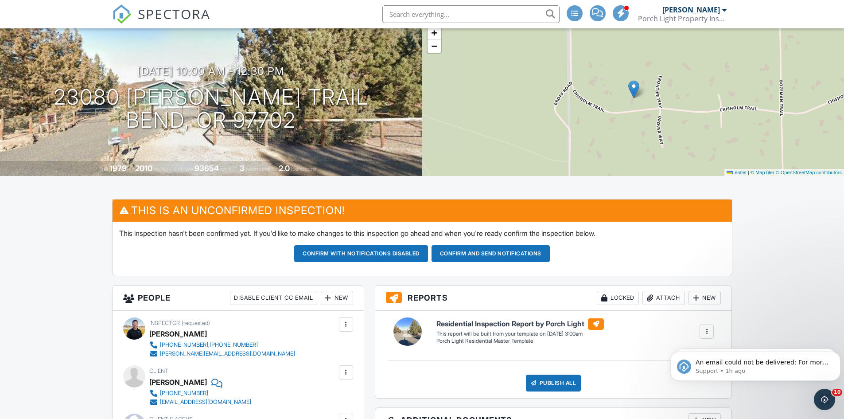
scroll to position [0, 0]
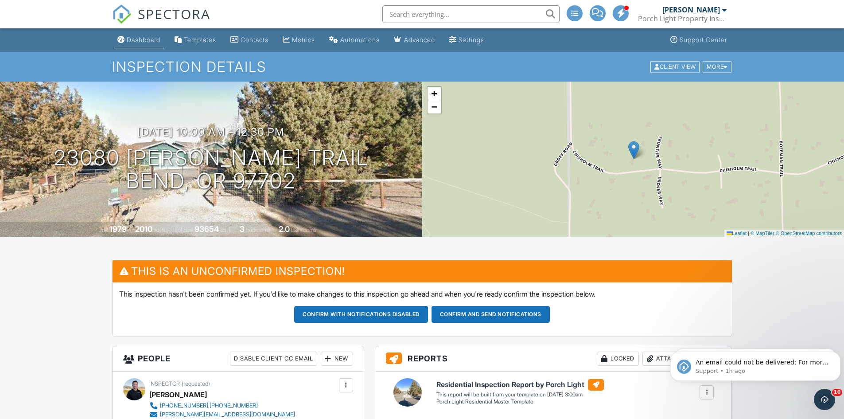
click at [145, 40] on div "Dashboard" at bounding box center [144, 40] width 34 height 8
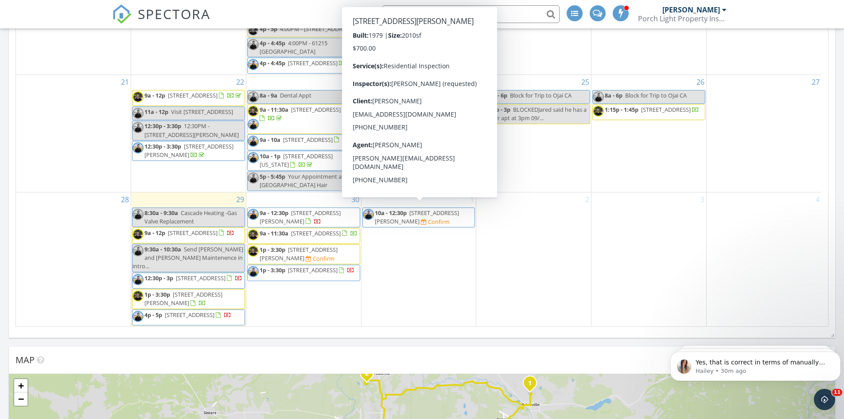
scroll to position [602, 0]
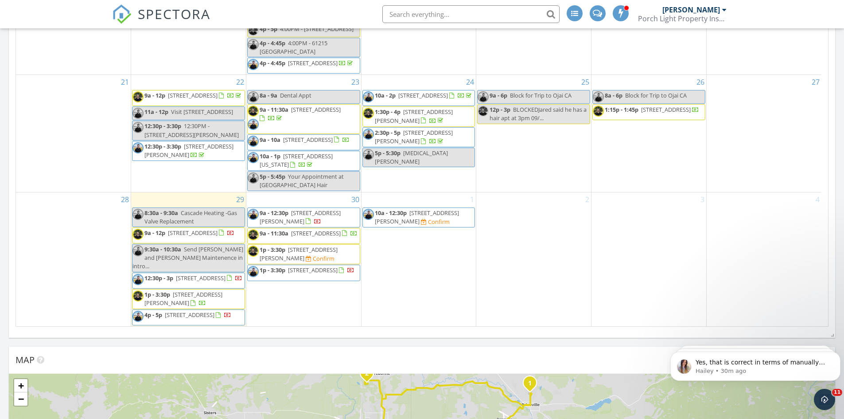
click at [453, 210] on span "[STREET_ADDRESS][PERSON_NAME]" at bounding box center [417, 217] width 84 height 16
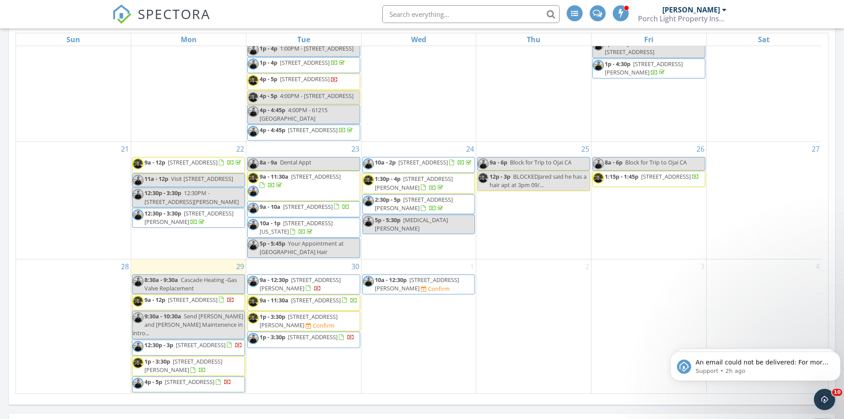
click at [437, 277] on span "[STREET_ADDRESS][PERSON_NAME]" at bounding box center [417, 283] width 84 height 16
